Goal: Task Accomplishment & Management: Use online tool/utility

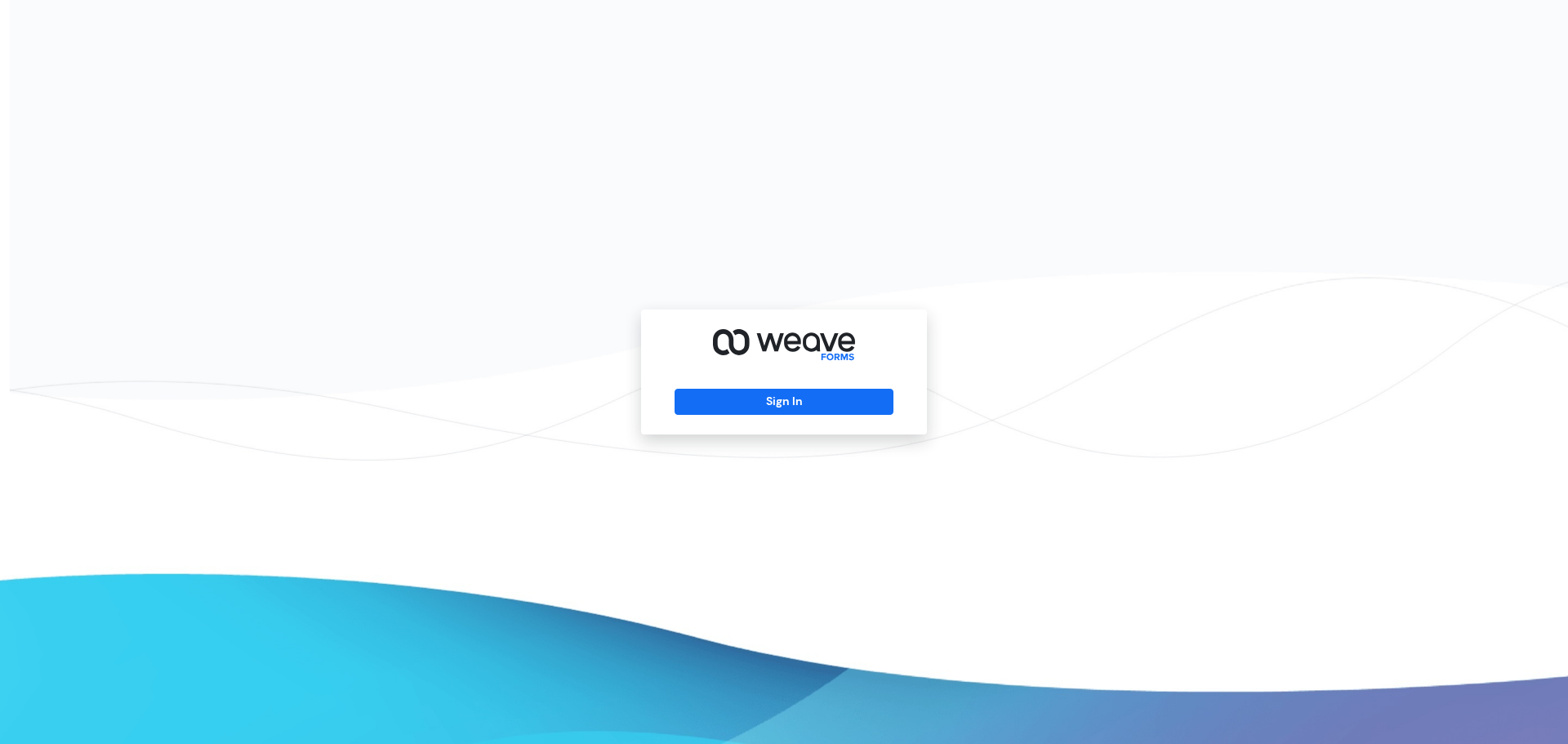
drag, startPoint x: 815, startPoint y: 397, endPoint x: 635, endPoint y: 349, distance: 186.3
click at [816, 397] on button "Sign In" at bounding box center [784, 402] width 218 height 26
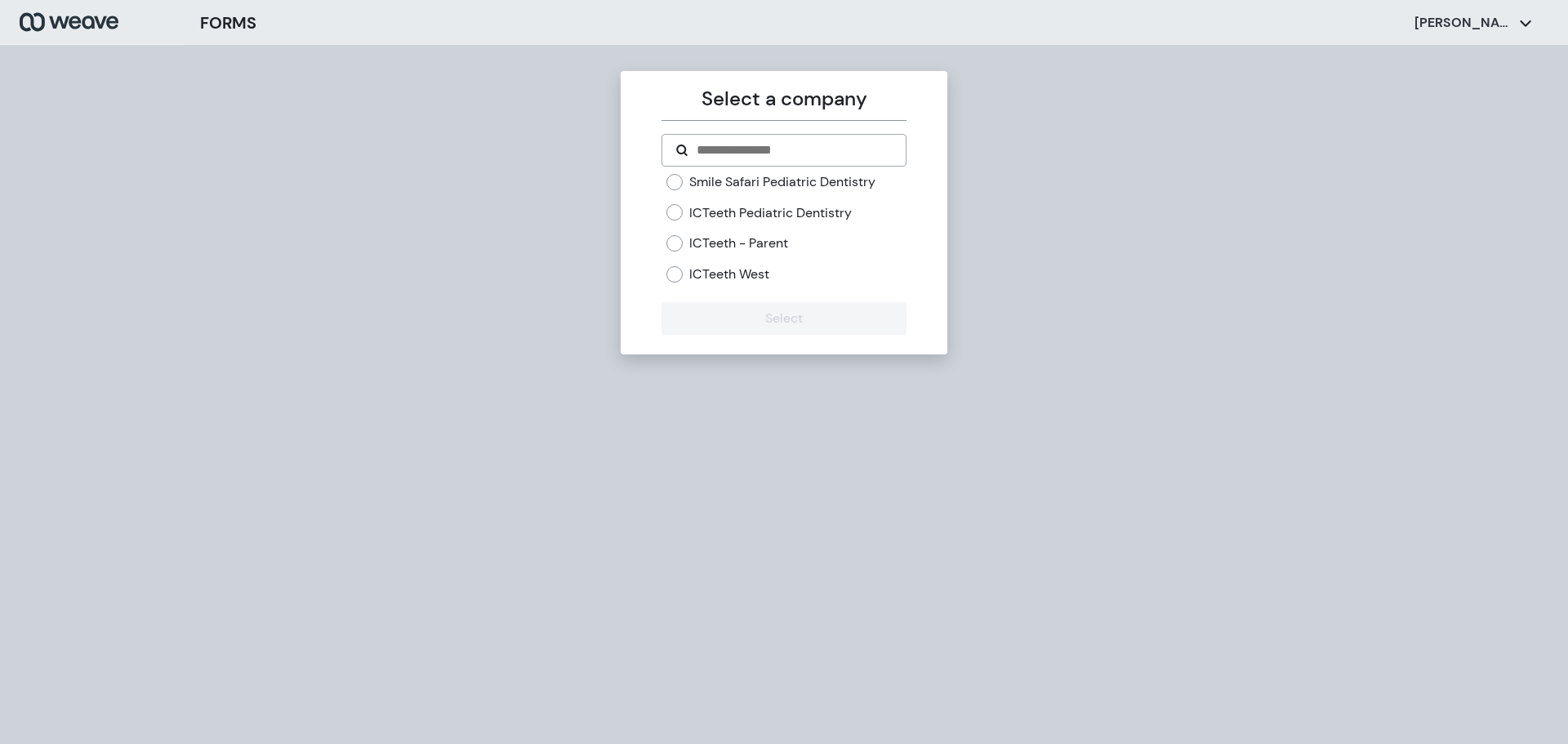
click at [713, 211] on label "ICTeeth Pediatric Dentistry" at bounding box center [770, 213] width 162 height 18
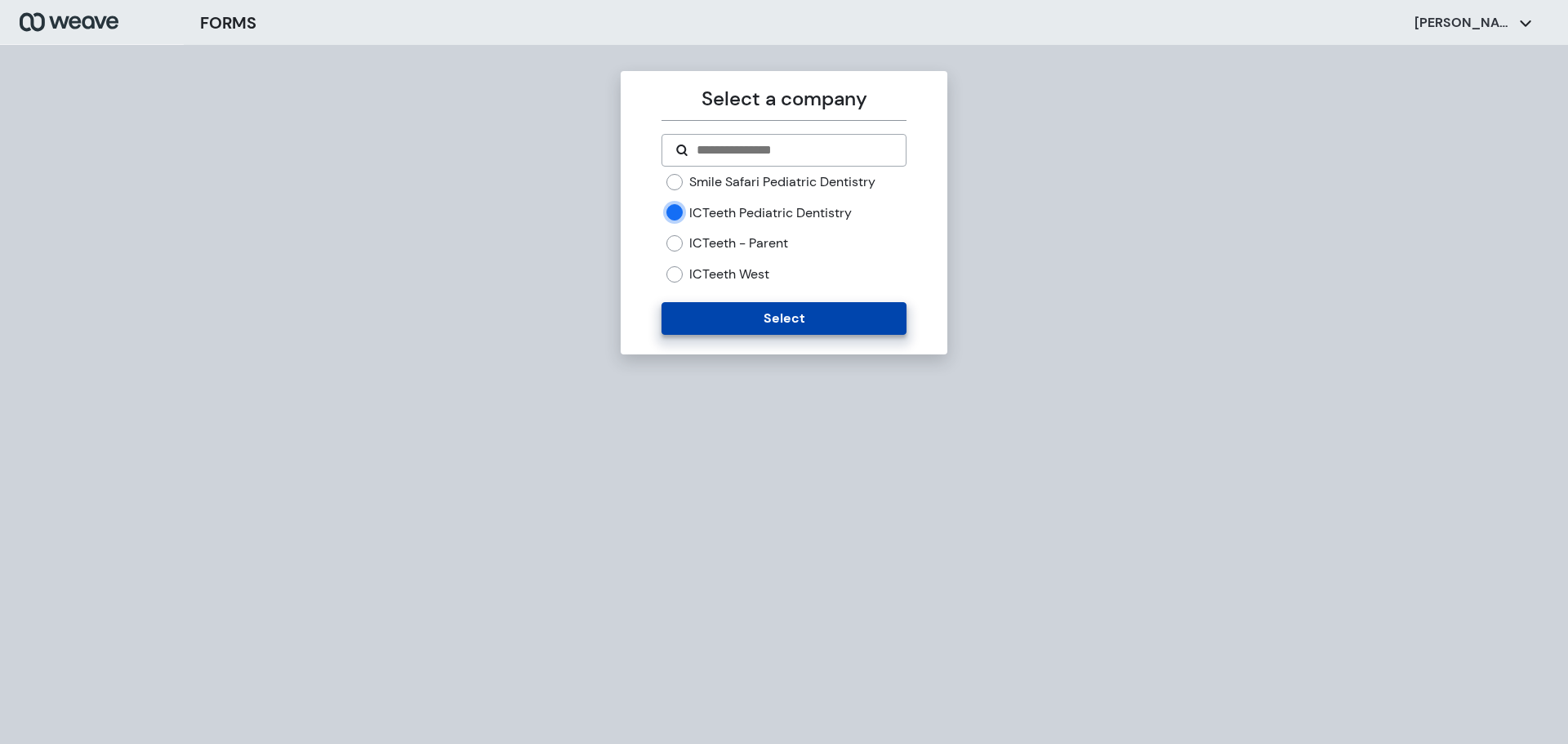
click at [728, 321] on button "Select" at bounding box center [784, 318] width 244 height 33
